Goal: Find contact information: Find contact information

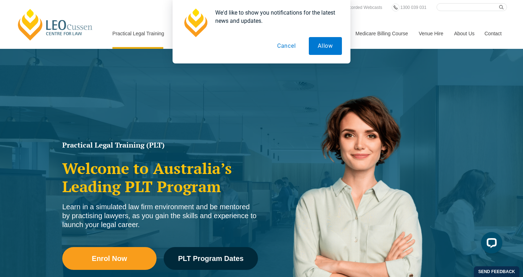
click at [280, 44] on button "Cancel" at bounding box center [286, 46] width 37 height 18
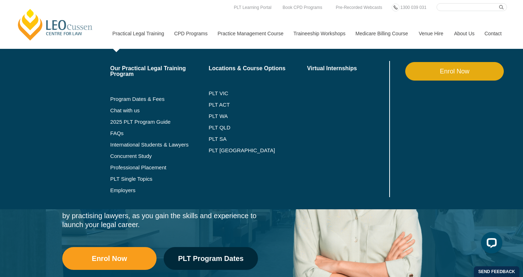
click at [141, 35] on link "Practical Legal Training" at bounding box center [138, 33] width 62 height 31
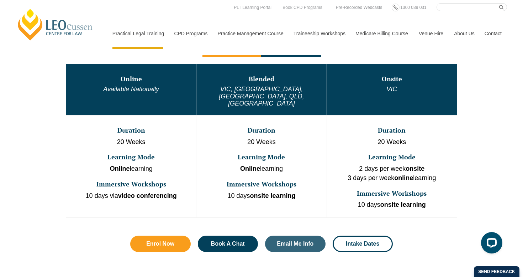
scroll to position [369, 0]
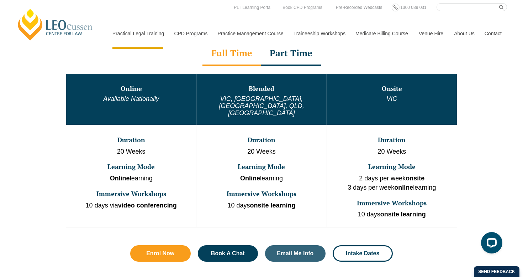
click at [496, 31] on link "Contact" at bounding box center [494, 33] width 28 height 31
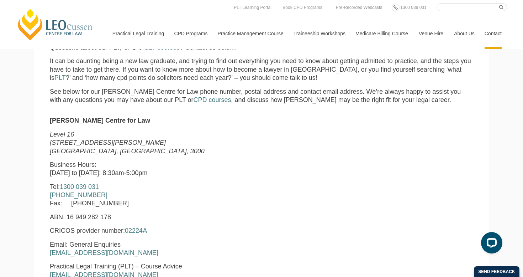
scroll to position [186, 0]
